Goal: Task Accomplishment & Management: Manage account settings

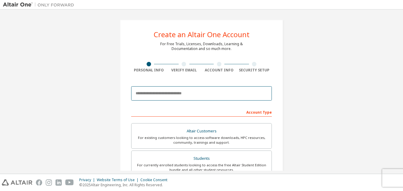
click at [144, 93] on input "email" at bounding box center [201, 93] width 141 height 14
type input "**********"
click at [152, 92] on input "**********" at bounding box center [201, 93] width 141 height 14
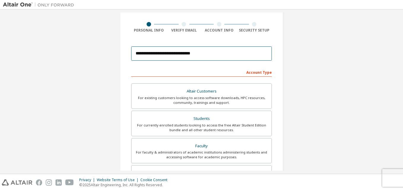
scroll to position [40, 0]
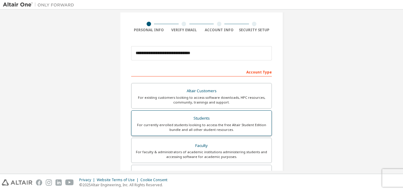
click at [169, 118] on div "Students" at bounding box center [201, 118] width 133 height 8
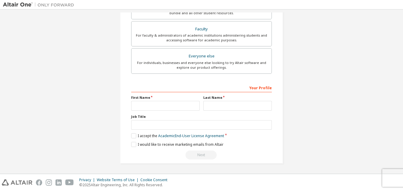
scroll to position [156, 0]
click at [132, 136] on label "I accept the Academic End-User License Agreement" at bounding box center [177, 135] width 93 height 5
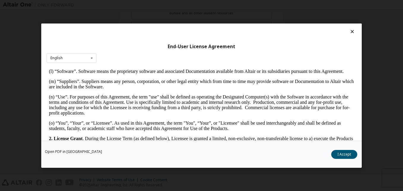
scroll to position [296, 0]
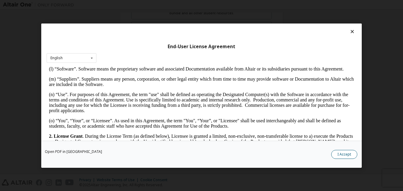
click at [339, 154] on button "I Accept" at bounding box center [344, 153] width 26 height 9
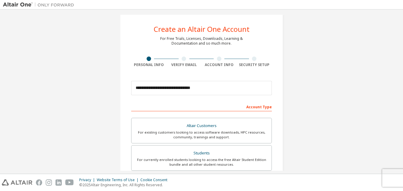
scroll to position [5, 0]
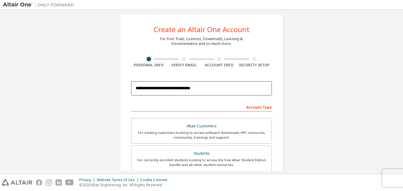
click at [148, 89] on input "**********" at bounding box center [201, 88] width 141 height 14
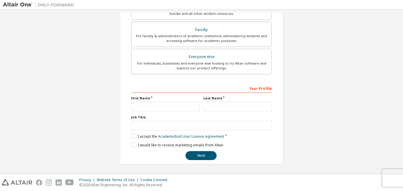
scroll to position [156, 0]
click at [143, 107] on input "text" at bounding box center [165, 106] width 69 height 10
type input "*****"
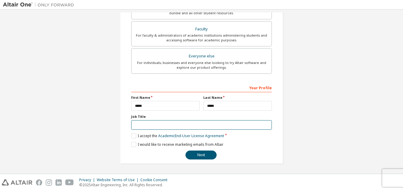
click at [149, 126] on input "text" at bounding box center [201, 125] width 141 height 10
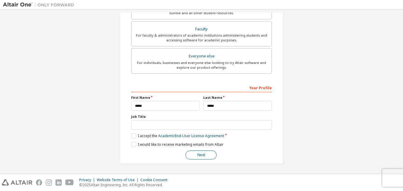
click at [192, 155] on button "Next" at bounding box center [200, 154] width 31 height 9
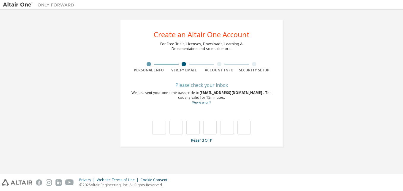
scroll to position [0, 0]
type input "*"
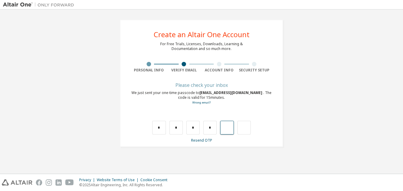
type input "*"
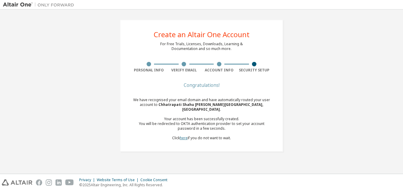
click at [183, 135] on link "here" at bounding box center [184, 137] width 8 height 5
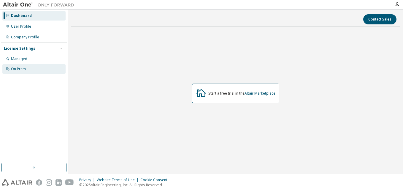
click at [14, 66] on div "On Prem" at bounding box center [18, 68] width 15 height 5
click at [258, 92] on link "Altair Marketplace" at bounding box center [260, 93] width 31 height 5
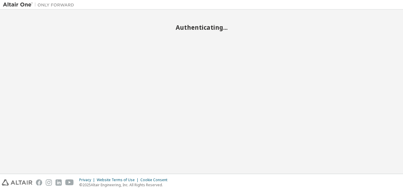
click at [266, 112] on div "Authenticating..." at bounding box center [201, 91] width 397 height 158
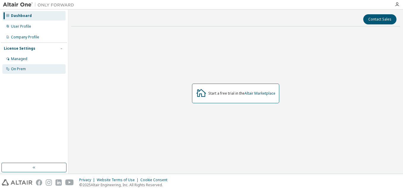
click at [22, 68] on div "On Prem" at bounding box center [18, 68] width 15 height 5
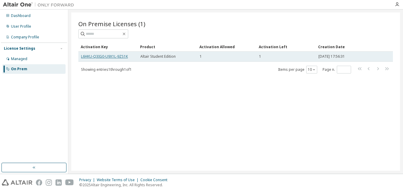
click at [113, 55] on link "L6HKU-Q3IG0-U9X1L-9ZS1K" at bounding box center [104, 56] width 47 height 5
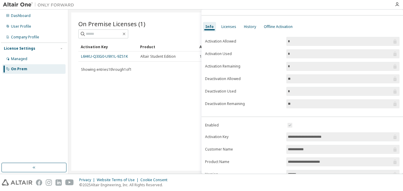
scroll to position [14, 0]
click at [150, 107] on div "On Premise Licenses (1) Clear Load Save Save As Field Operator Value Select fil…" at bounding box center [235, 91] width 329 height 158
click at [231, 25] on div "Licenses" at bounding box center [228, 26] width 15 height 5
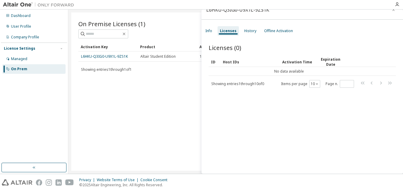
click at [188, 81] on div "On Premise Licenses (1) Clear Load Save Save As Field Operator Value Select fil…" at bounding box center [235, 91] width 329 height 158
click at [391, 10] on icon "button" at bounding box center [393, 9] width 4 height 5
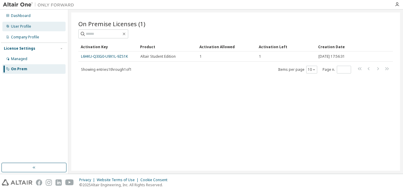
click at [20, 26] on div "User Profile" at bounding box center [21, 26] width 20 height 5
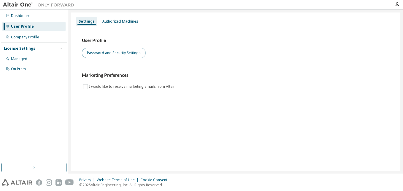
click at [90, 53] on button "Password and Security Settings" at bounding box center [114, 53] width 64 height 10
